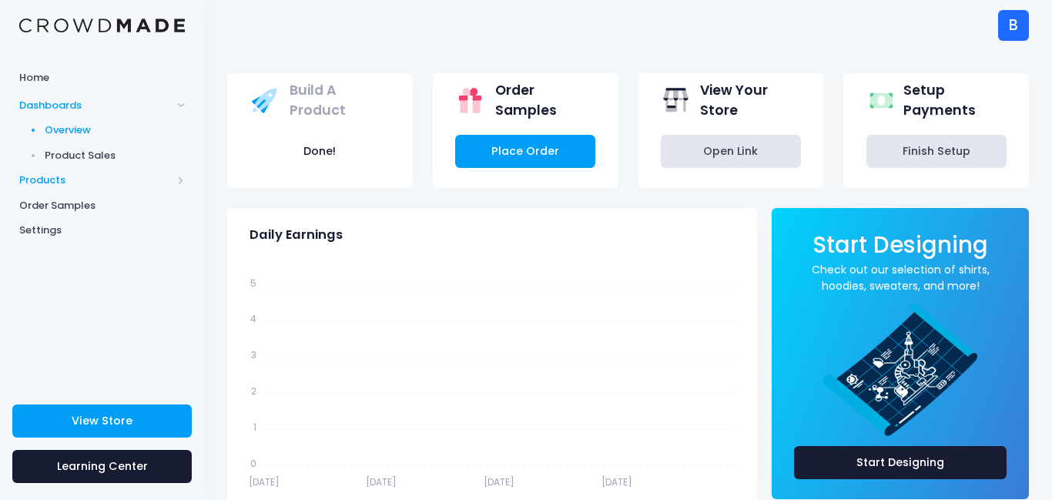
click at [55, 189] on span "Products" at bounding box center [102, 180] width 204 height 25
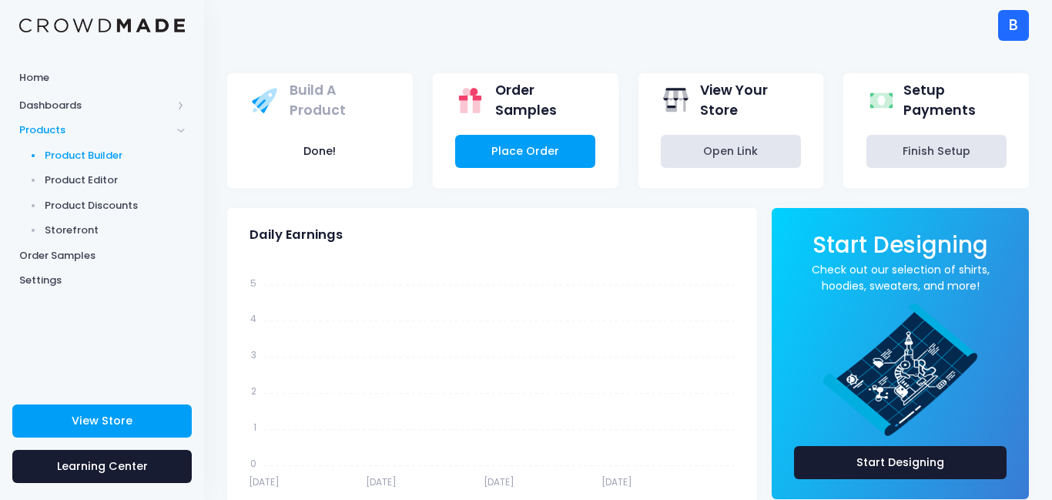
click at [121, 149] on span "Product Builder" at bounding box center [115, 155] width 141 height 15
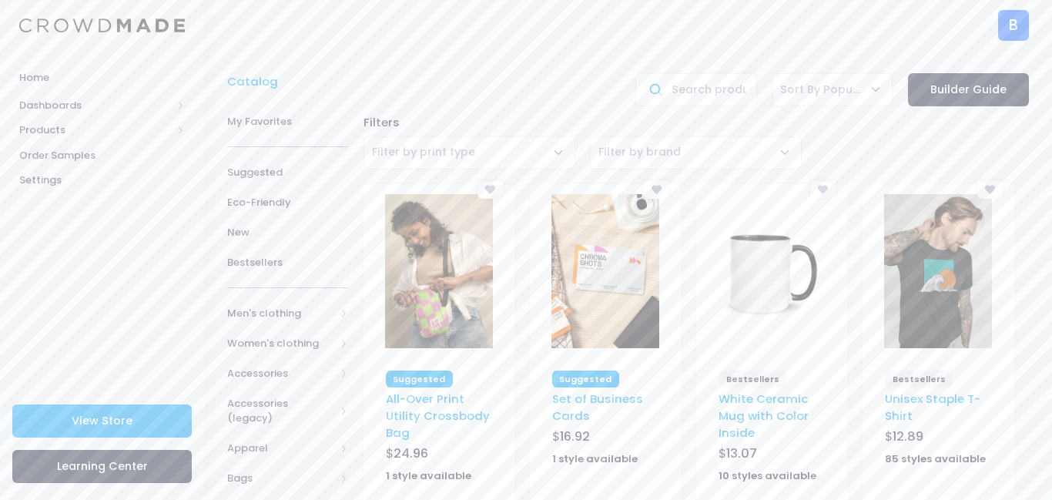
click at [941, 253] on img at bounding box center [938, 271] width 108 height 154
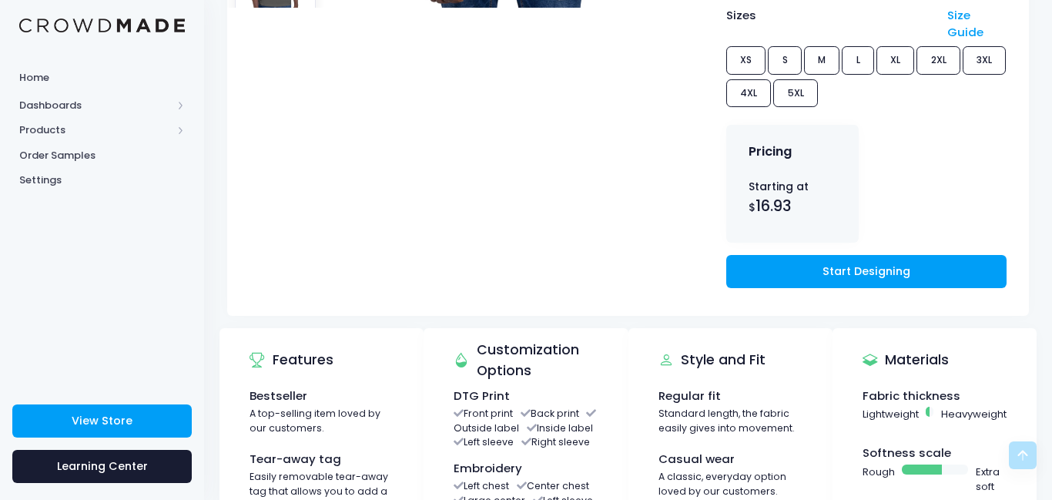
scroll to position [663, 0]
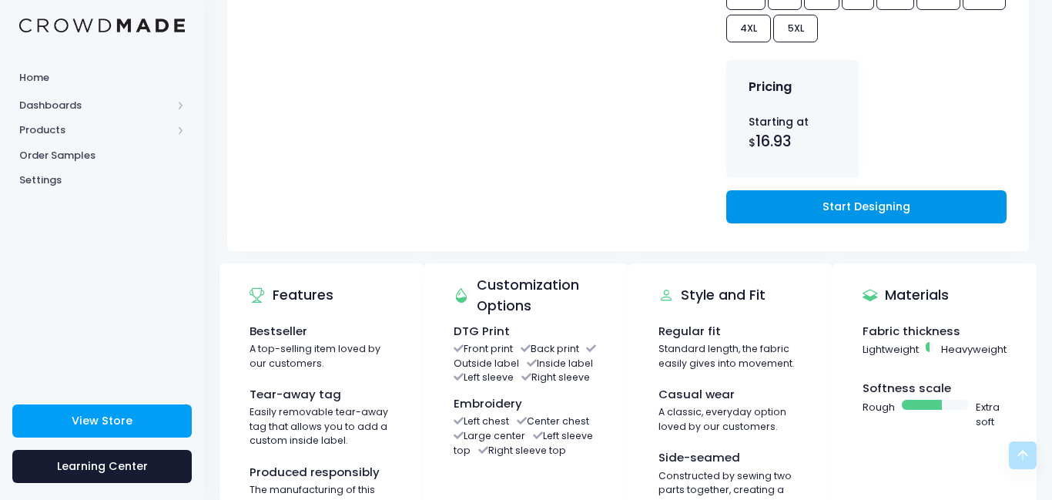
click at [941, 223] on link "Start Designing" at bounding box center [866, 206] width 280 height 33
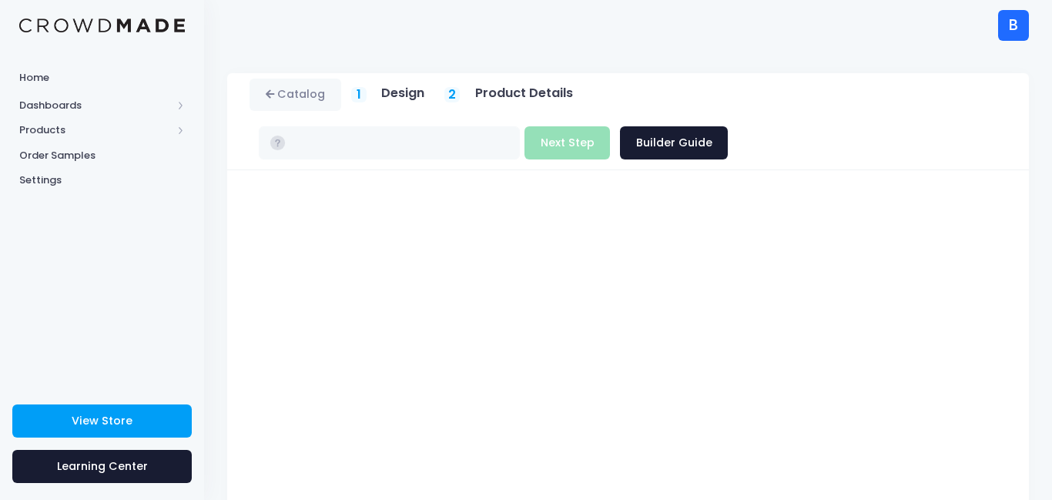
type input "$16.93 - $22.73"
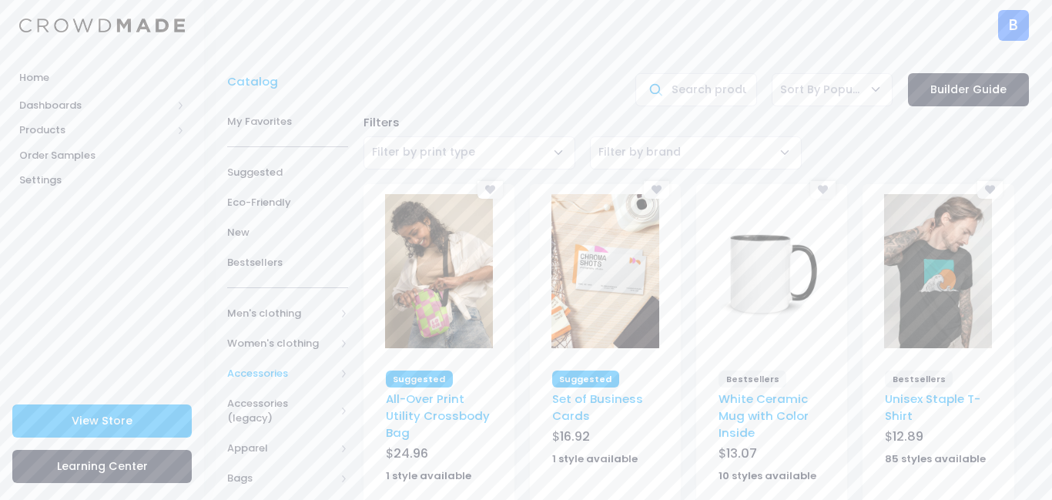
click at [266, 364] on span "Accessories" at bounding box center [287, 373] width 121 height 30
click at [229, 309] on span "Men's clothing" at bounding box center [281, 313] width 108 height 15
click at [252, 337] on span "All Men's clothing" at bounding box center [291, 351] width 78 height 30
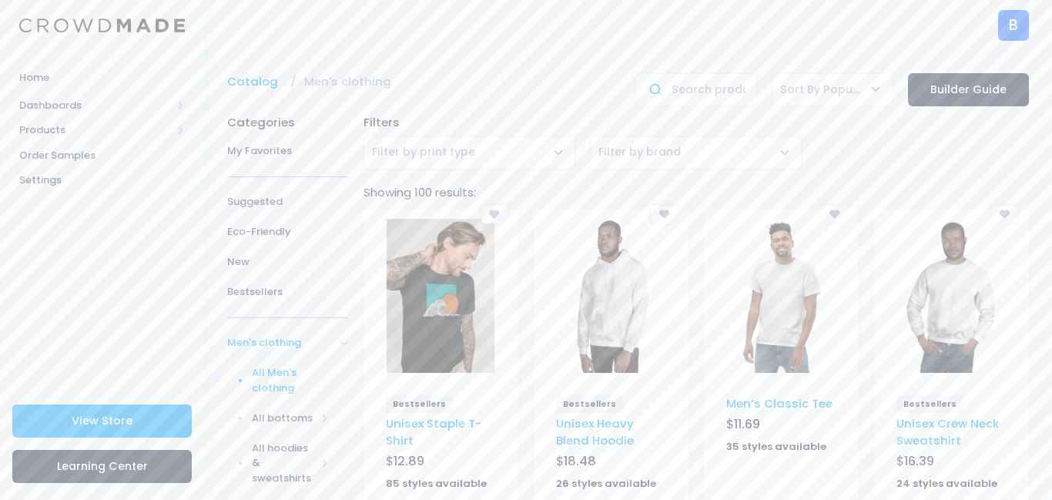
click at [746, 261] on img at bounding box center [781, 296] width 108 height 154
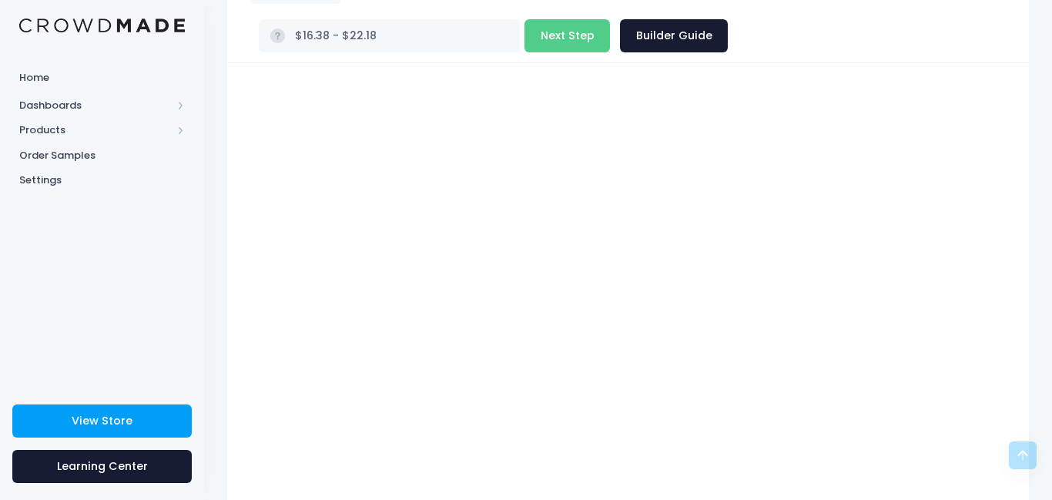
scroll to position [108, 0]
type input "$21.38 - $27.18"
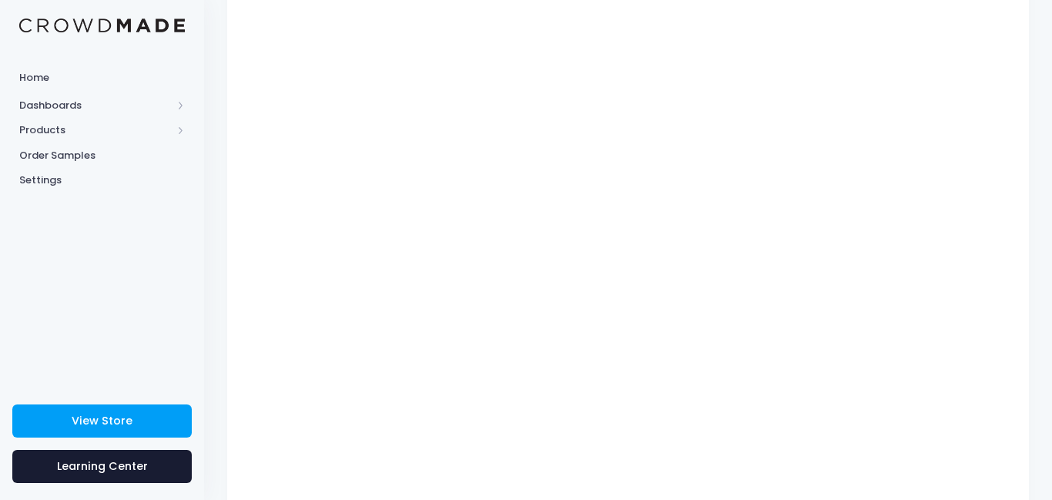
scroll to position [201, 0]
click at [233, 295] on div "Men’s Classic Tee Product title Set your earnings $ 0.0 Earnings can't be less …" at bounding box center [628, 261] width 802 height 584
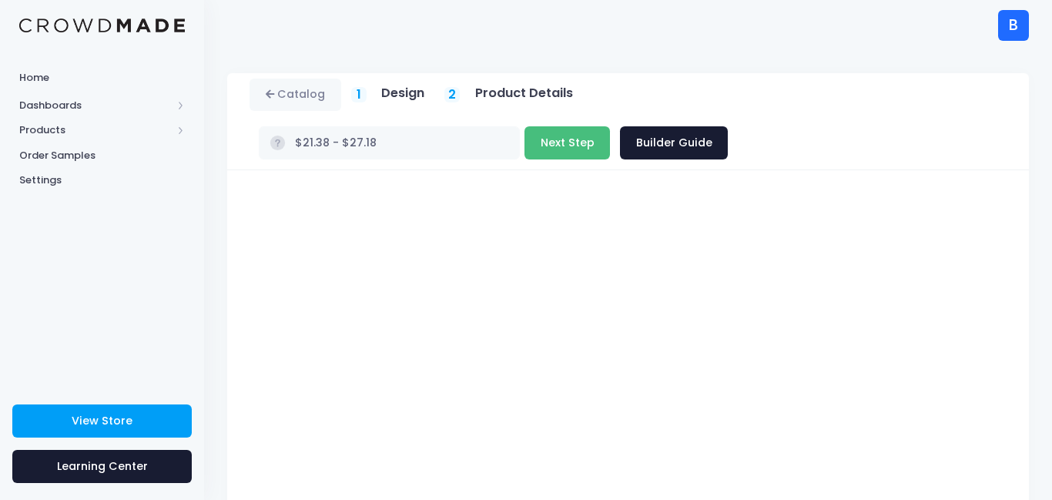
click at [548, 152] on button "Next Step" at bounding box center [566, 142] width 85 height 33
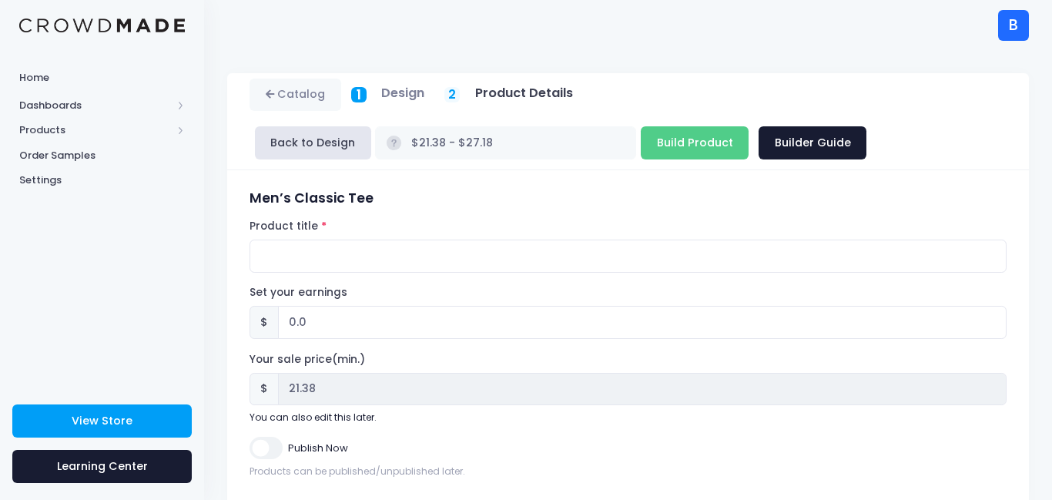
click at [386, 95] on h5 "Design" at bounding box center [402, 92] width 43 height 15
click at [290, 97] on link "Catalog" at bounding box center [296, 95] width 92 height 33
click at [384, 96] on h5 "Design" at bounding box center [402, 92] width 43 height 15
click at [367, 93] on div "1 Design" at bounding box center [388, 94] width 74 height 18
click at [361, 95] on div "1" at bounding box center [358, 94] width 15 height 15
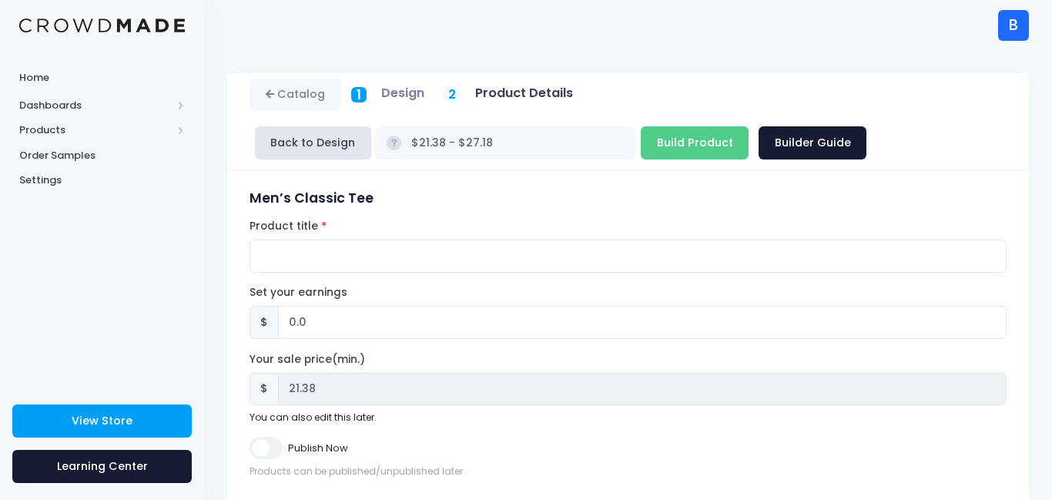
click at [354, 99] on div "1" at bounding box center [358, 94] width 15 height 15
click at [379, 96] on div "1 Design" at bounding box center [388, 94] width 74 height 18
click at [337, 132] on button "Back to Design" at bounding box center [313, 142] width 116 height 33
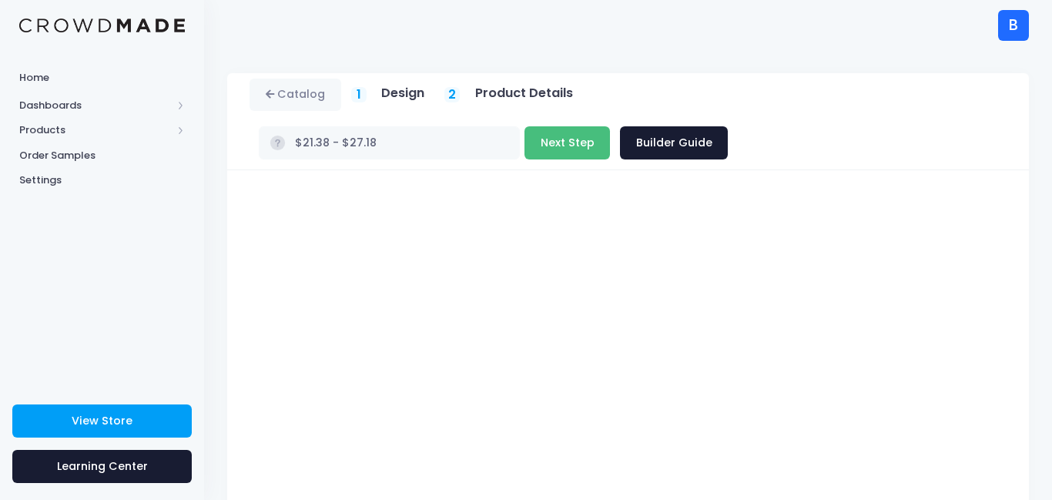
click at [548, 141] on button "Next Step" at bounding box center [566, 142] width 85 height 33
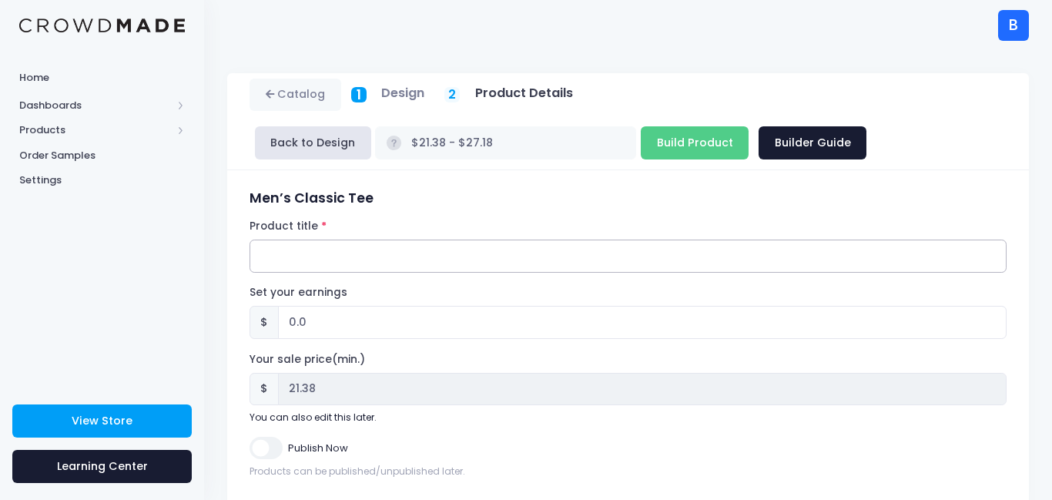
click at [373, 260] on input "Product title" at bounding box center [628, 256] width 757 height 33
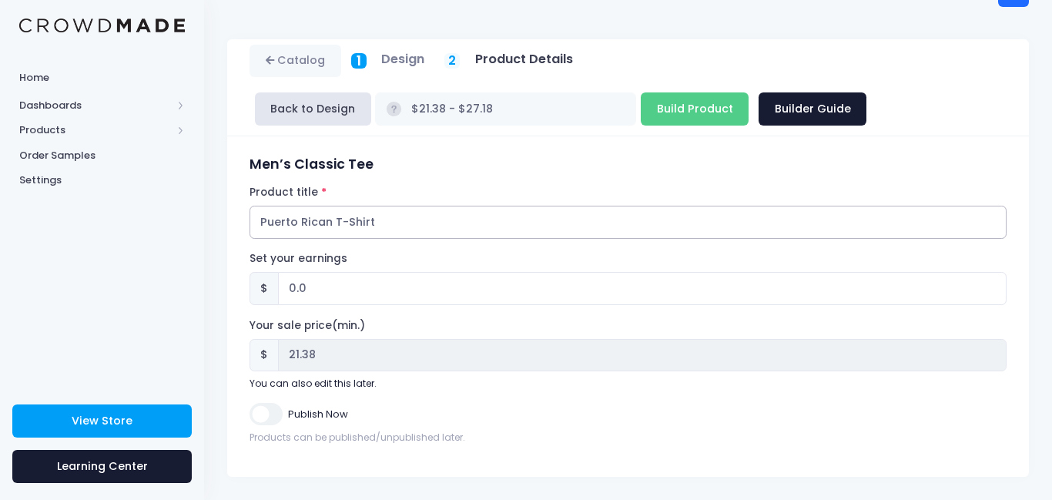
type input "Puerto Rican T-Shirt"
click at [278, 413] on input "Publish Now" at bounding box center [266, 414] width 32 height 22
checkbox input "true"
click at [705, 111] on input "Build Product" at bounding box center [695, 108] width 108 height 33
type input "Building product..."
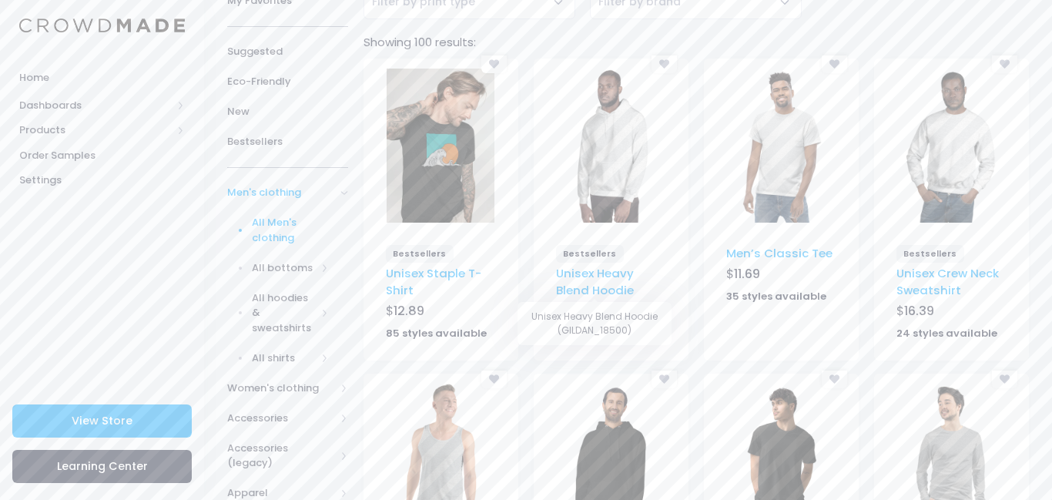
scroll to position [149, 0]
click at [608, 193] on img at bounding box center [611, 146] width 108 height 154
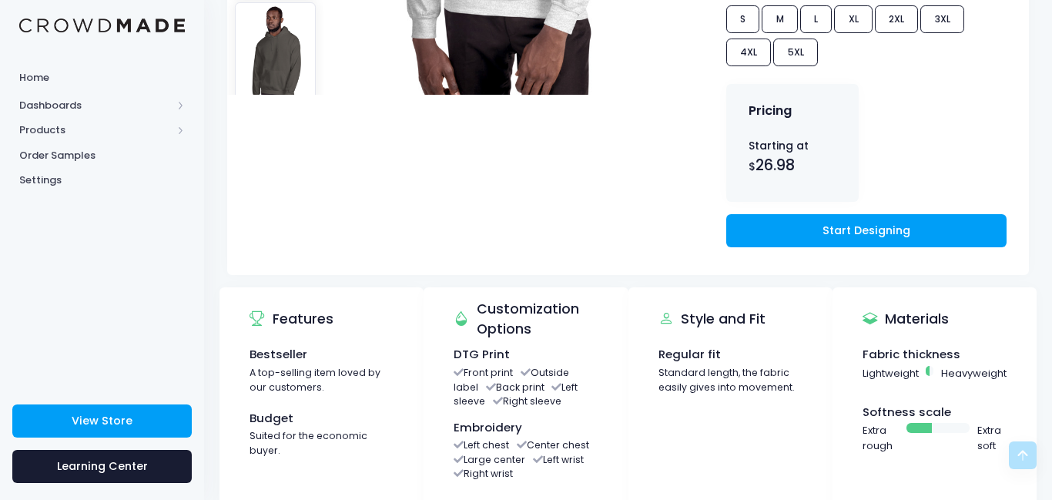
scroll to position [522, 0]
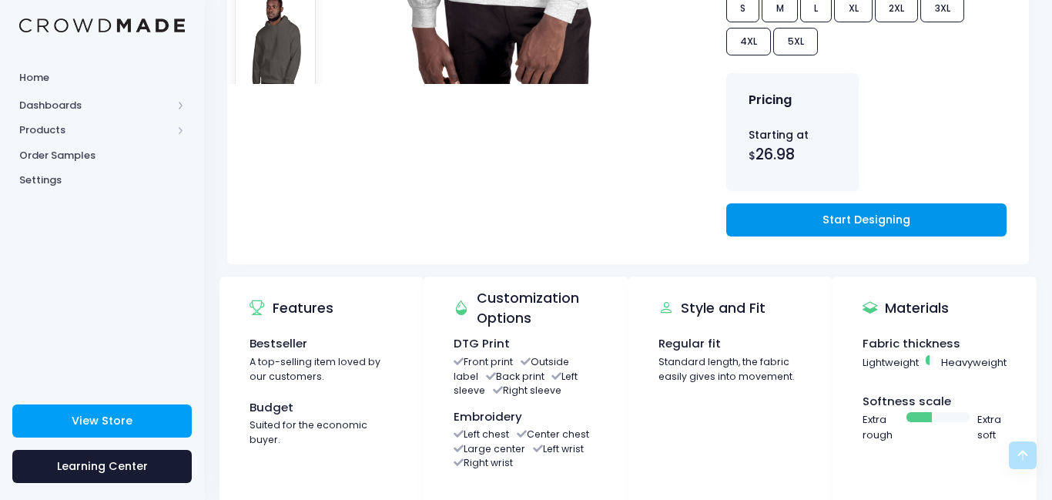
click at [834, 226] on link "Start Designing" at bounding box center [866, 219] width 280 height 33
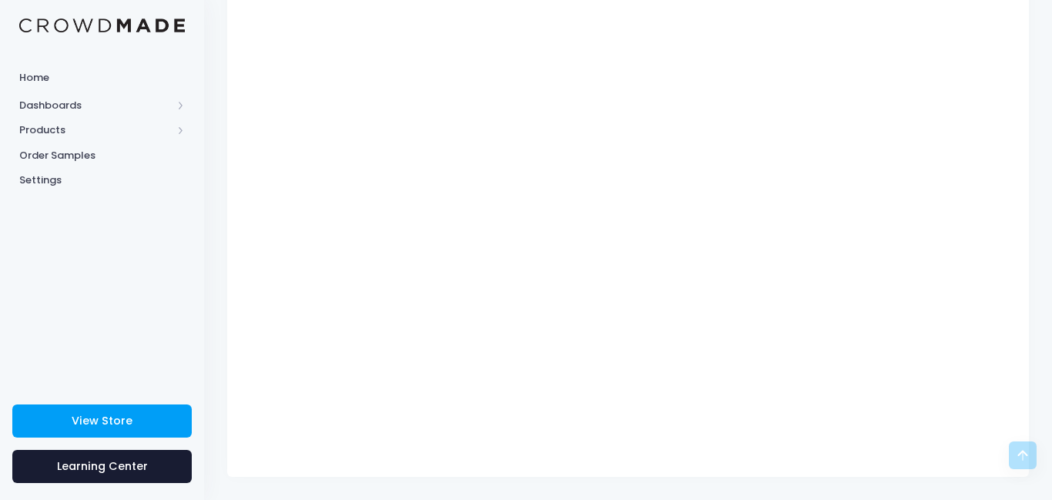
scroll to position [229, 0]
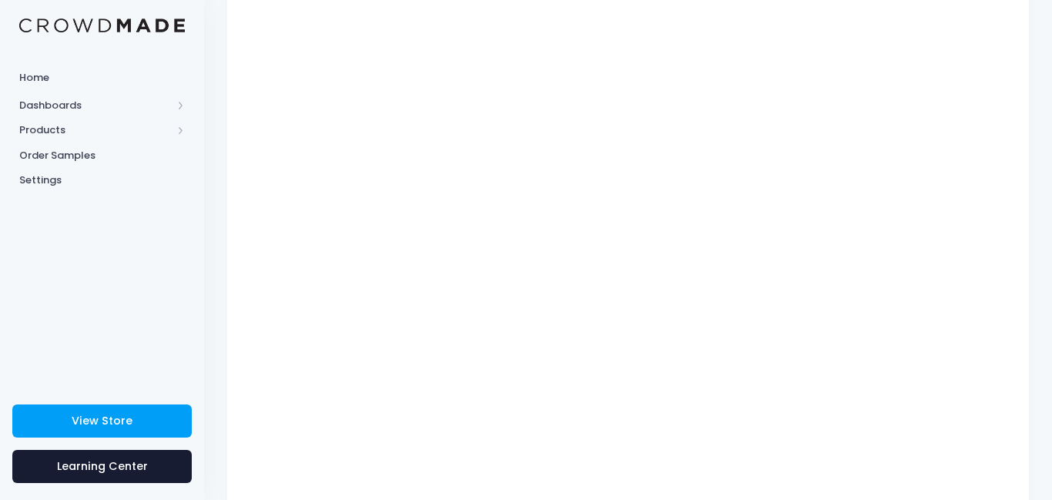
type input "$31.98 - $37.78"
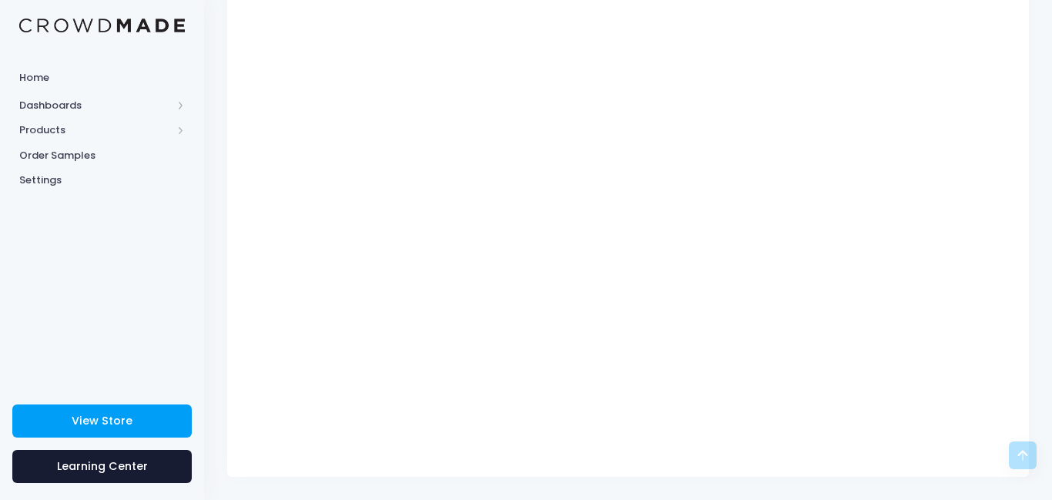
scroll to position [0, 0]
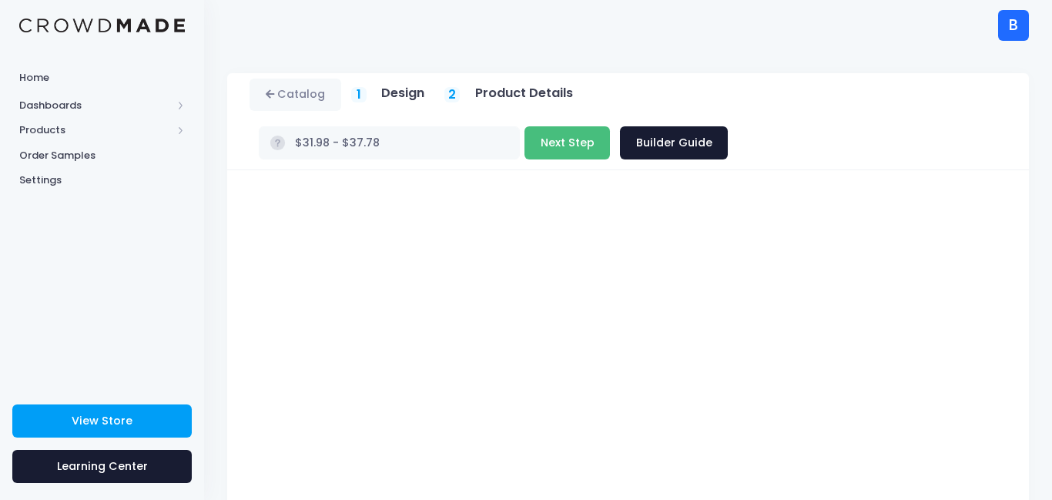
click at [599, 146] on button "Next Step" at bounding box center [566, 142] width 85 height 33
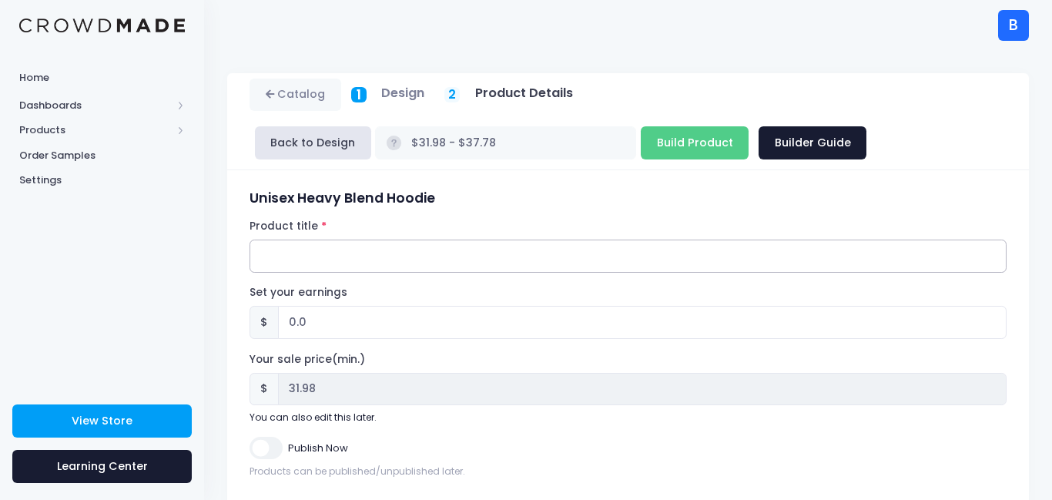
click at [467, 268] on input "Product title" at bounding box center [628, 256] width 757 height 33
type input "Puerto Rican Hoodie"
click at [277, 444] on input "Publish Now" at bounding box center [266, 448] width 32 height 22
checkbox input "true"
click at [701, 142] on input "Build Product" at bounding box center [695, 142] width 108 height 33
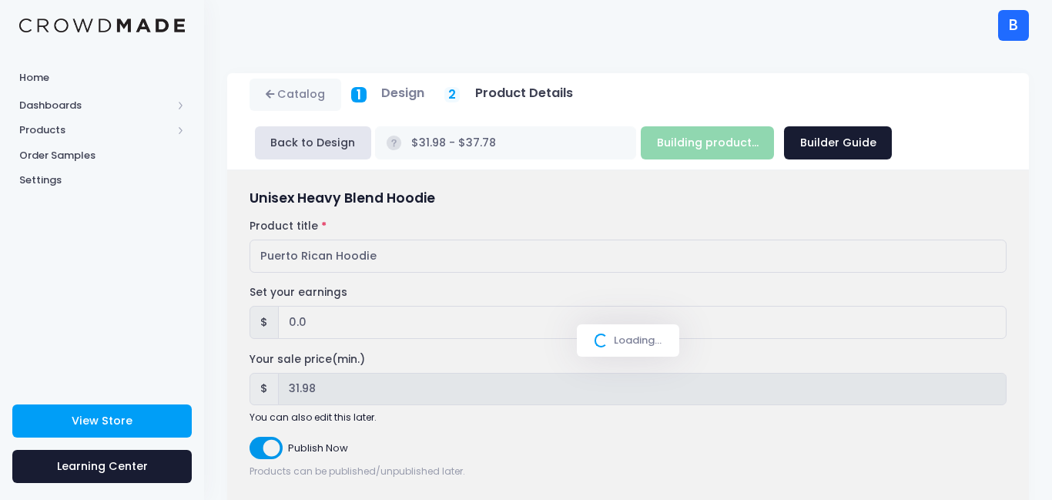
type input "Building product..."
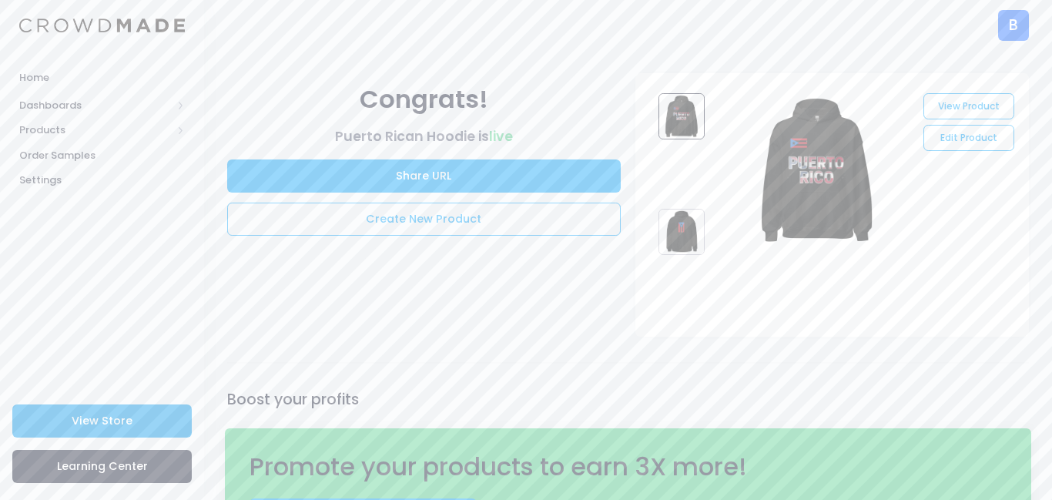
click at [139, 411] on link "View Store" at bounding box center [101, 420] width 179 height 33
